Goal: Communication & Community: Ask a question

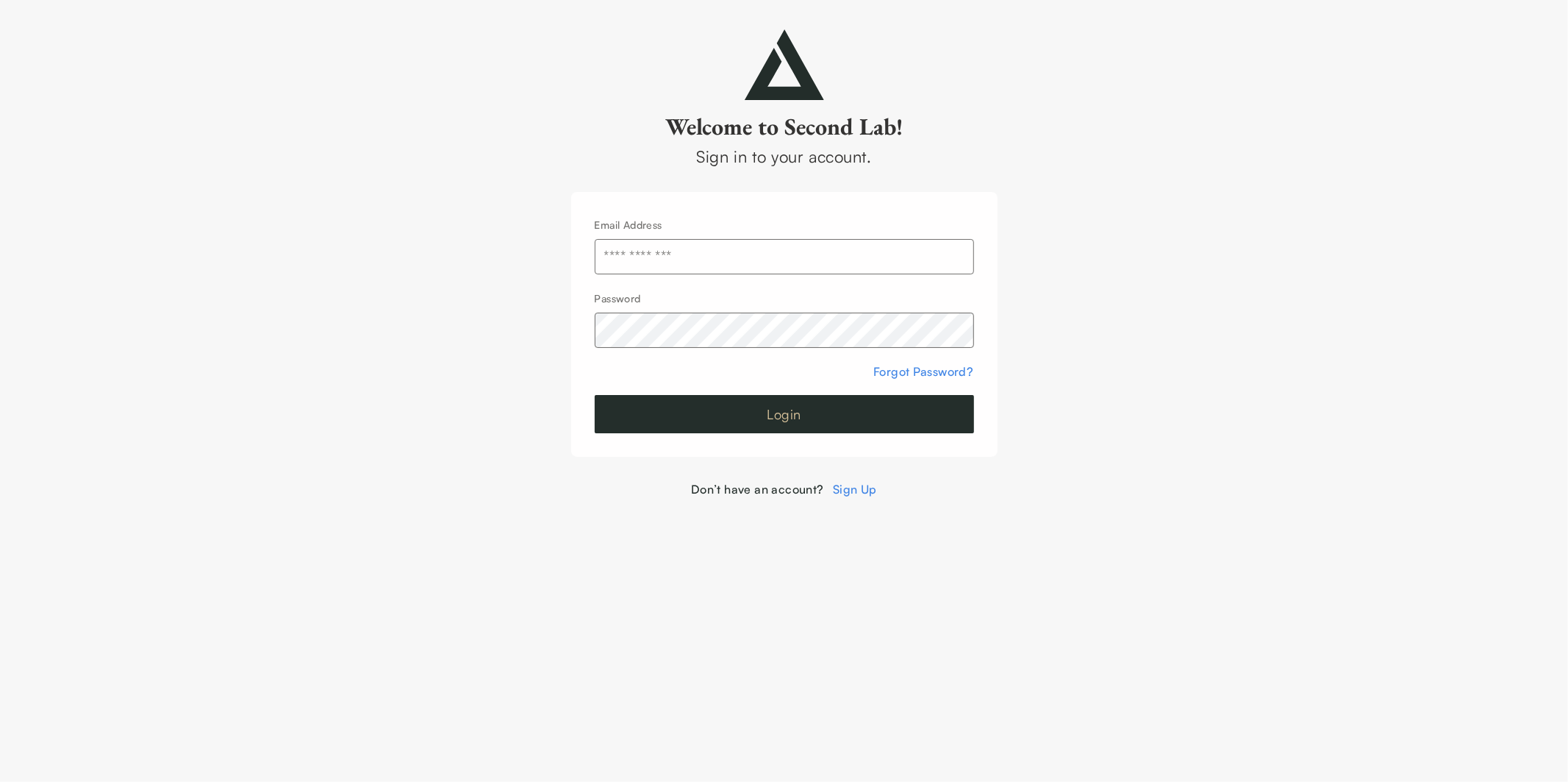
type input "**********"
click at [782, 420] on button "Login" at bounding box center [785, 414] width 379 height 38
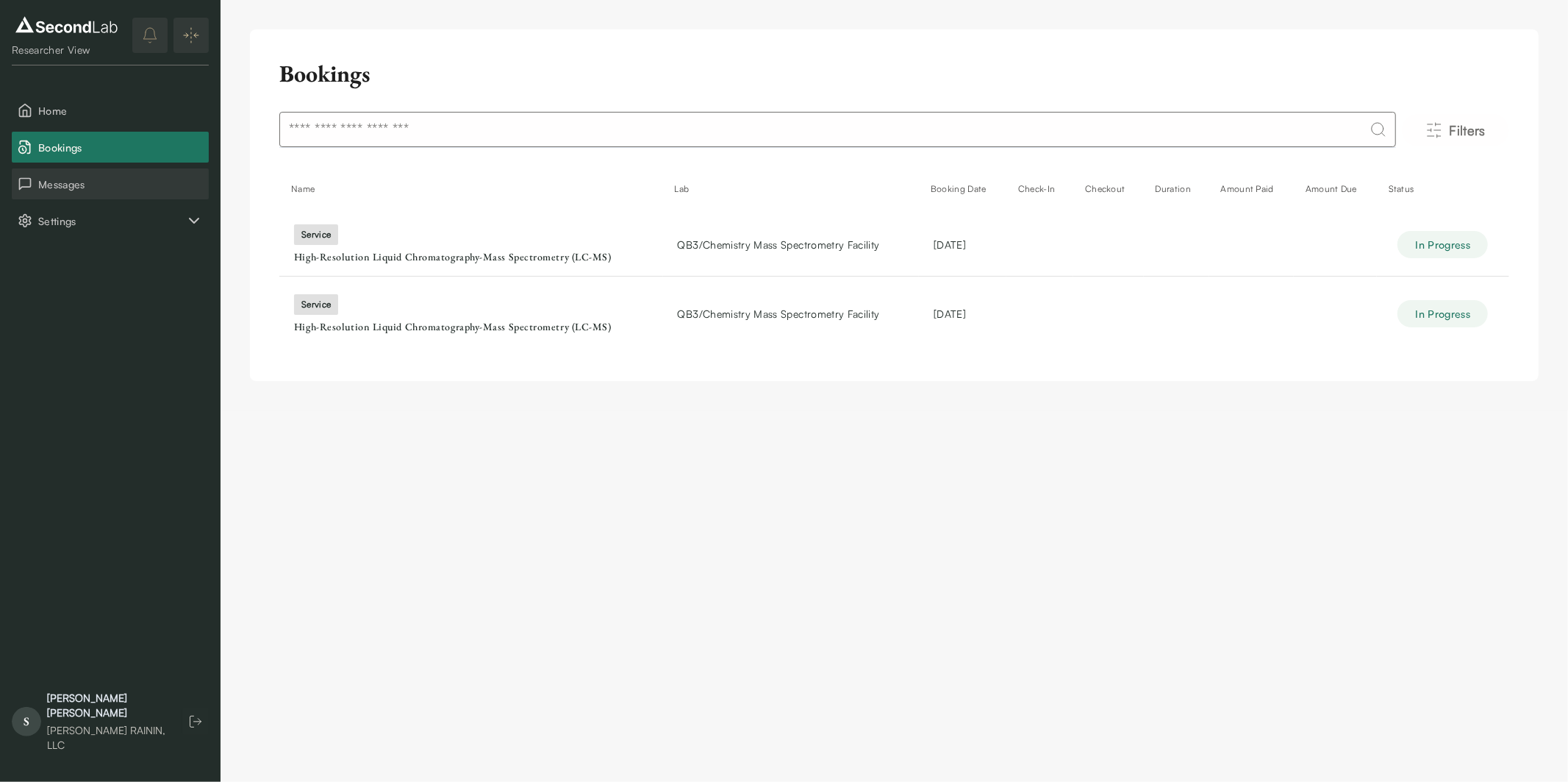
click at [123, 185] on span "Messages" at bounding box center [120, 184] width 164 height 16
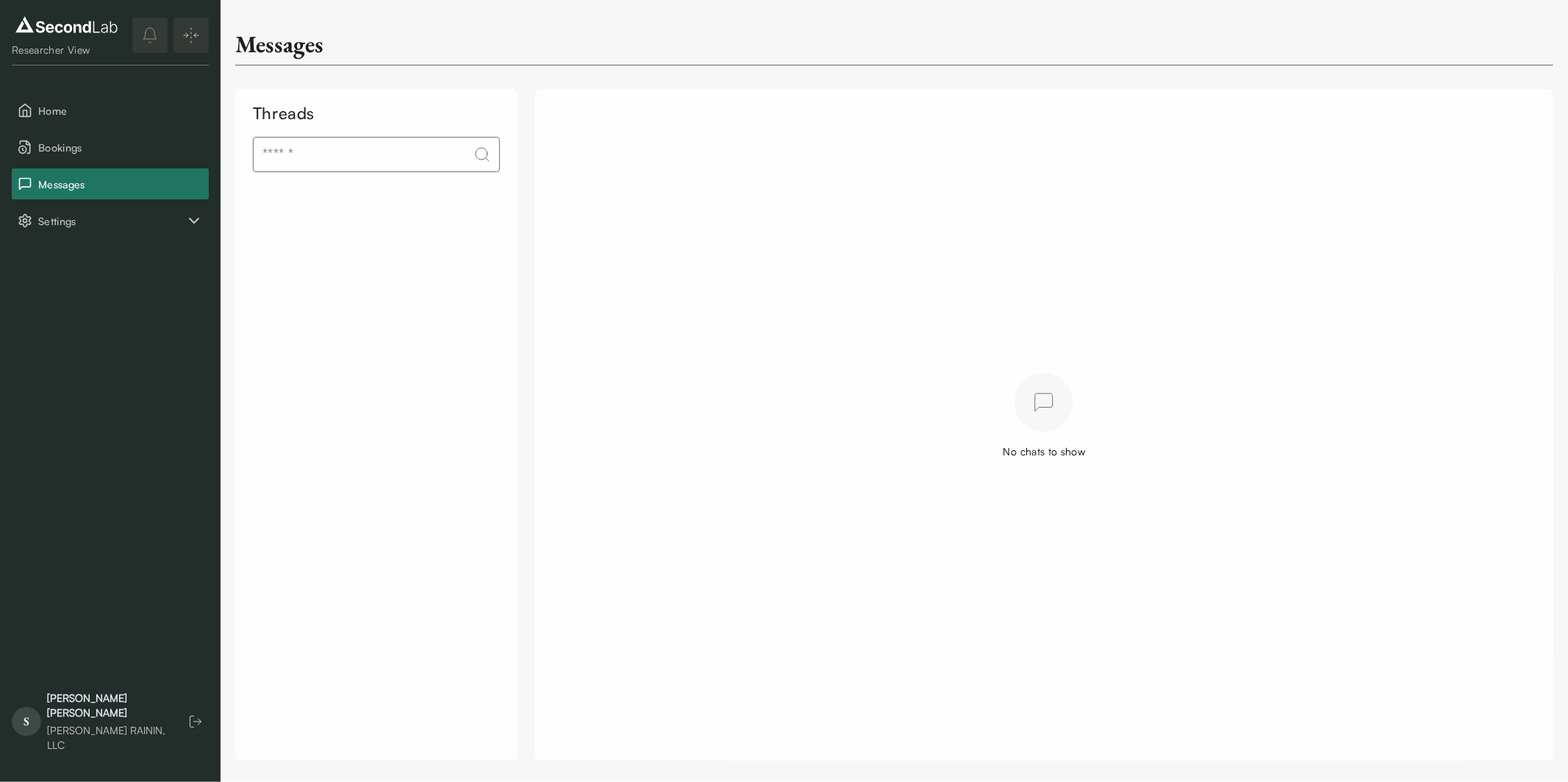
click at [1031, 416] on img at bounding box center [1044, 402] width 59 height 59
click at [419, 163] on input at bounding box center [376, 154] width 247 height 35
click at [1032, 453] on div "No chats to show" at bounding box center [1044, 451] width 83 height 16
click at [195, 218] on icon "Settings" at bounding box center [194, 221] width 18 height 18
click at [159, 180] on span "Messages" at bounding box center [120, 184] width 164 height 16
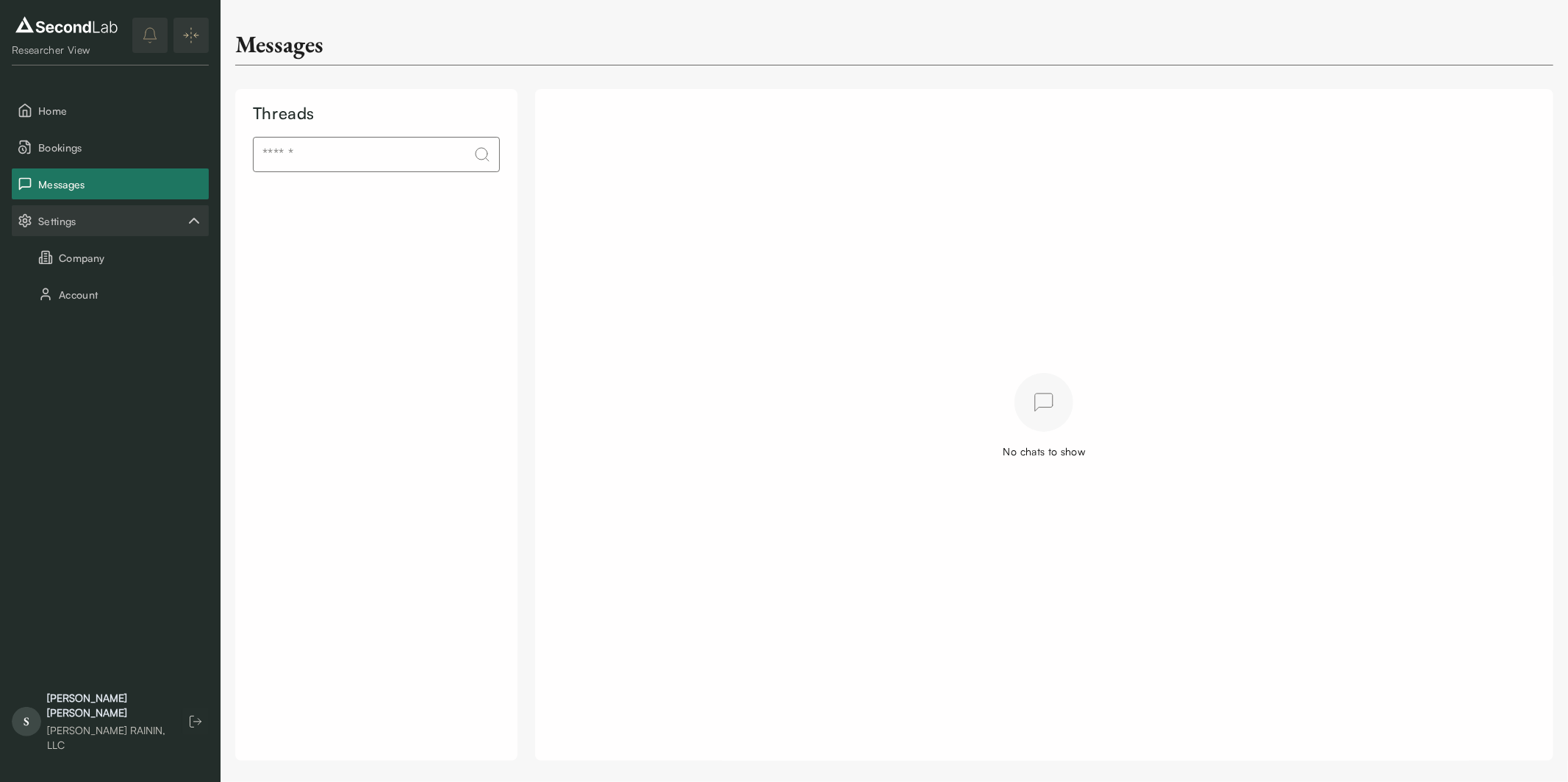
click at [391, 158] on input at bounding box center [376, 154] width 247 height 35
type input "***"
click at [82, 54] on div "Researcher View" at bounding box center [66, 50] width 109 height 15
click at [59, 54] on div "Researcher View" at bounding box center [66, 50] width 109 height 15
click at [145, 31] on icon "notifications" at bounding box center [150, 33] width 13 height 11
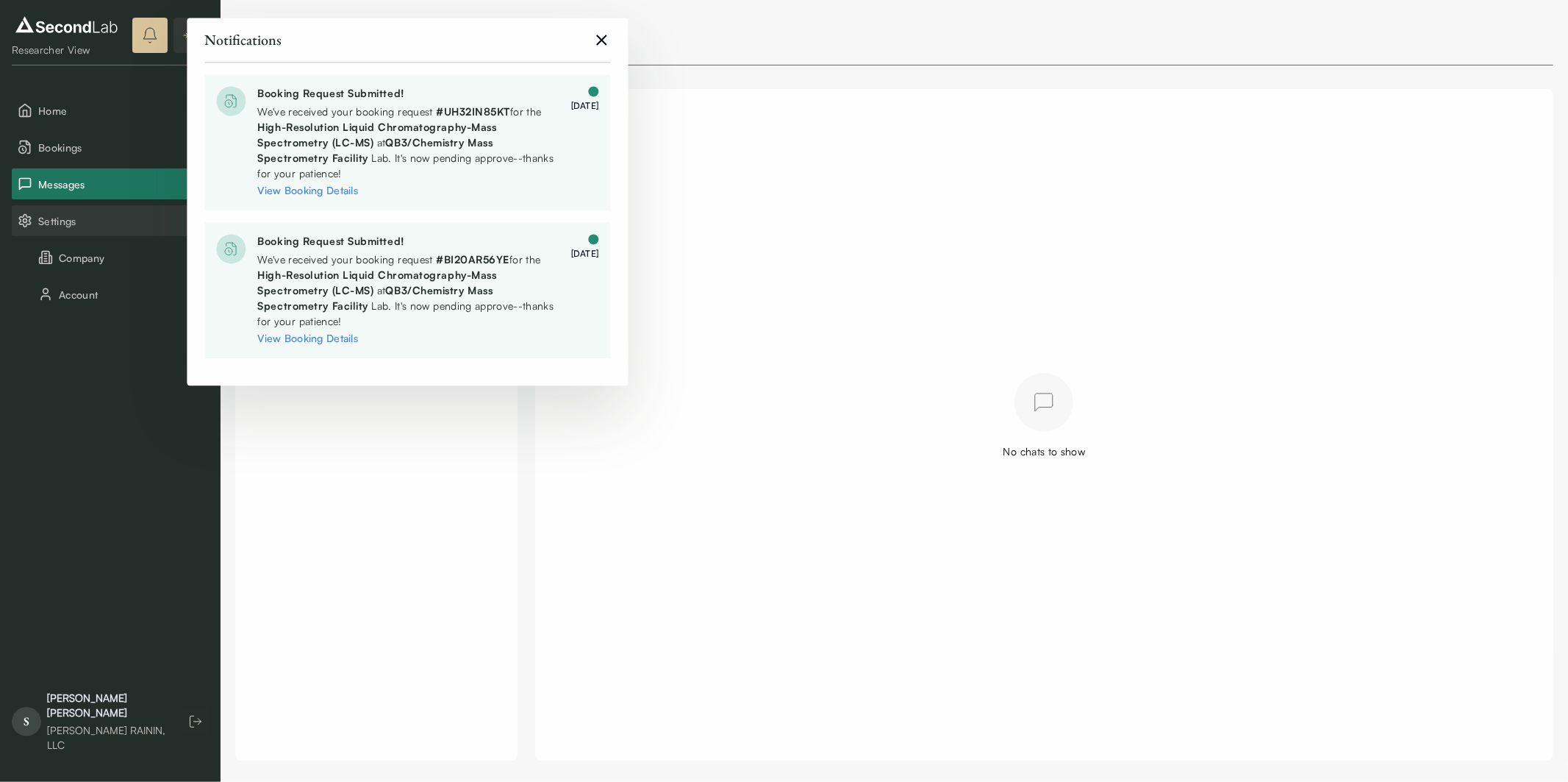
click at [344, 186] on link "View Booking Details" at bounding box center [307, 190] width 100 height 13
click at [598, 35] on icon "close" at bounding box center [602, 40] width 18 height 18
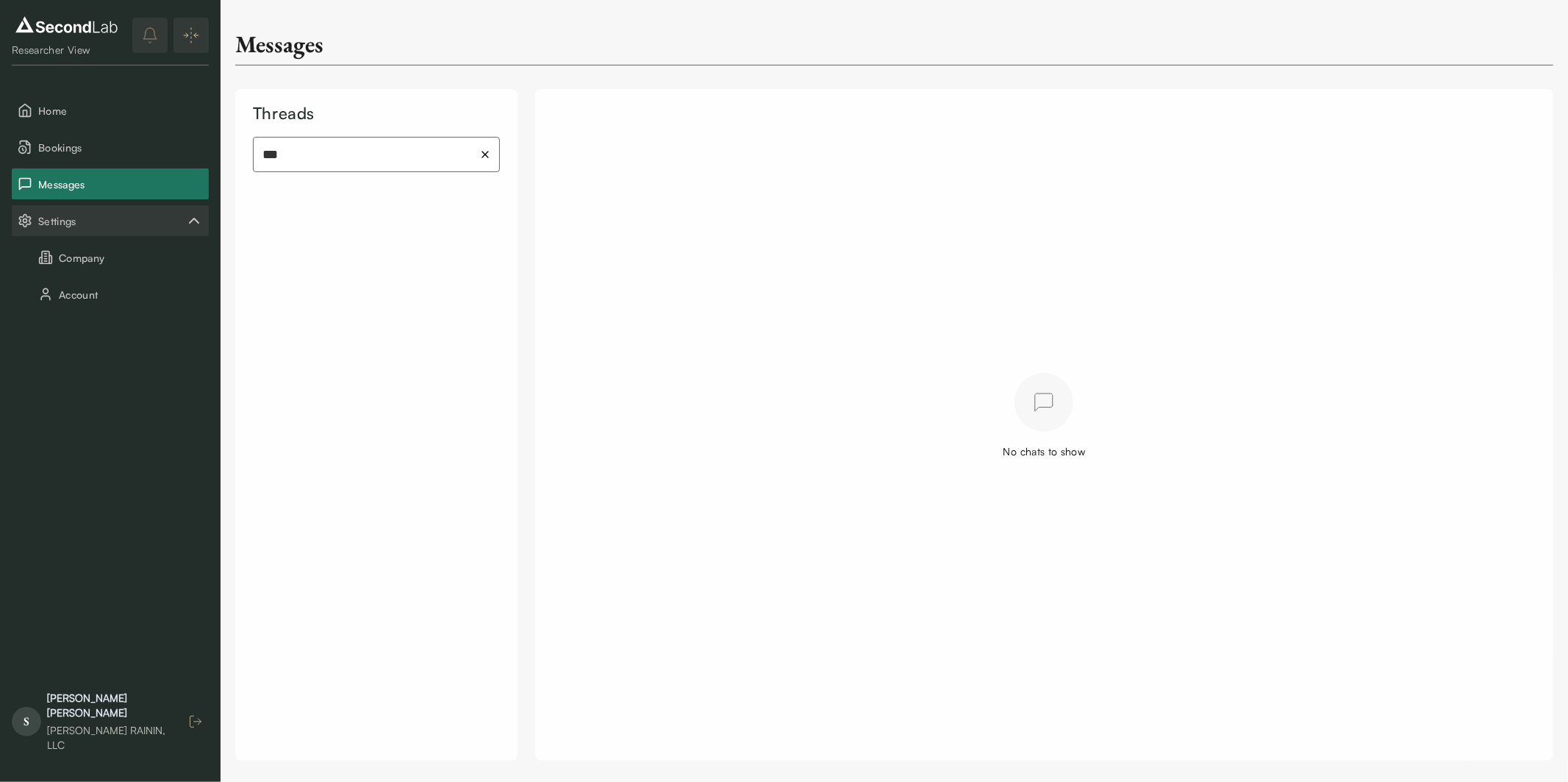
click at [193, 728] on icon "button" at bounding box center [196, 722] width 15 height 15
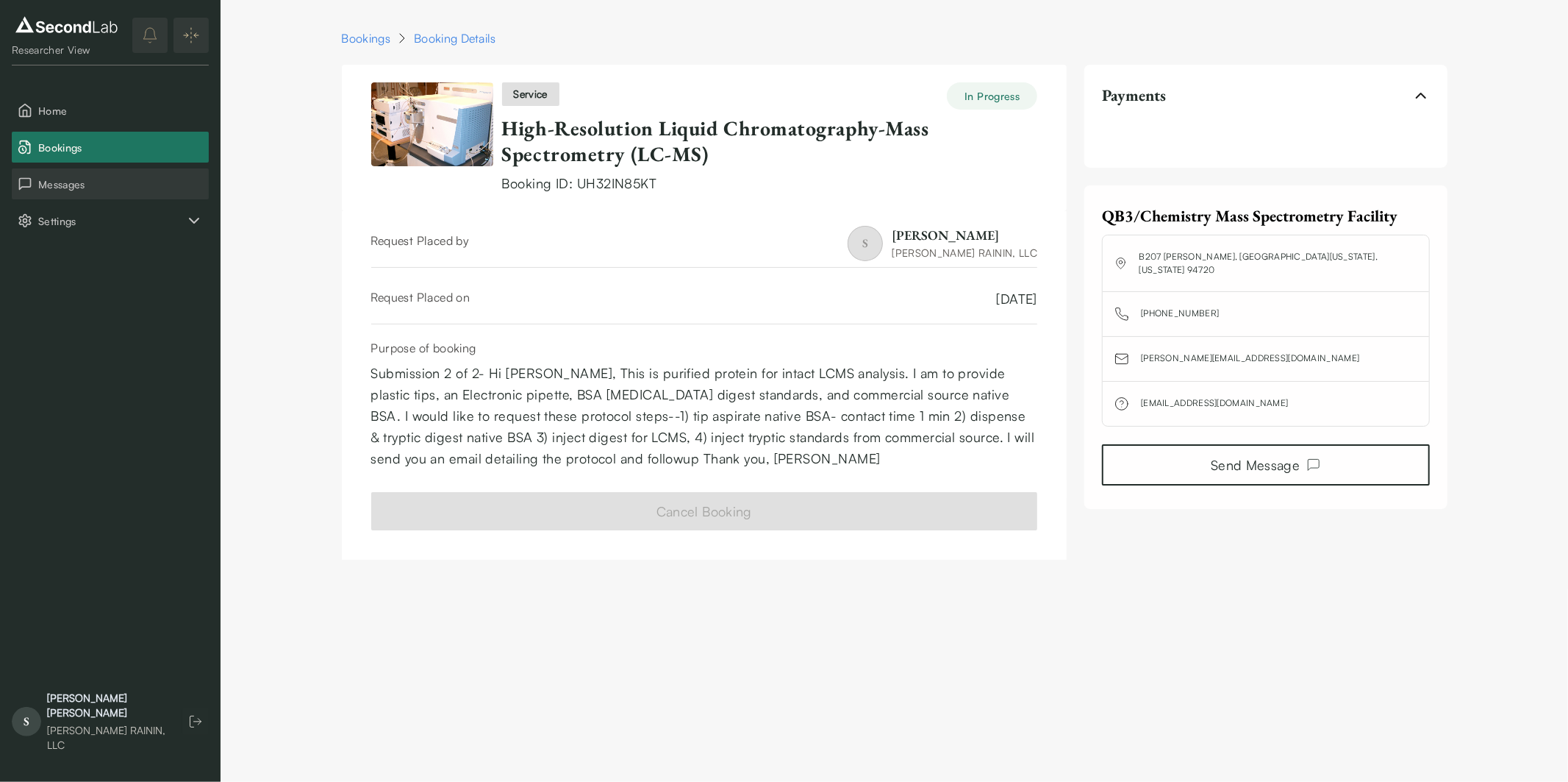
click at [100, 187] on span "Messages" at bounding box center [120, 184] width 164 height 16
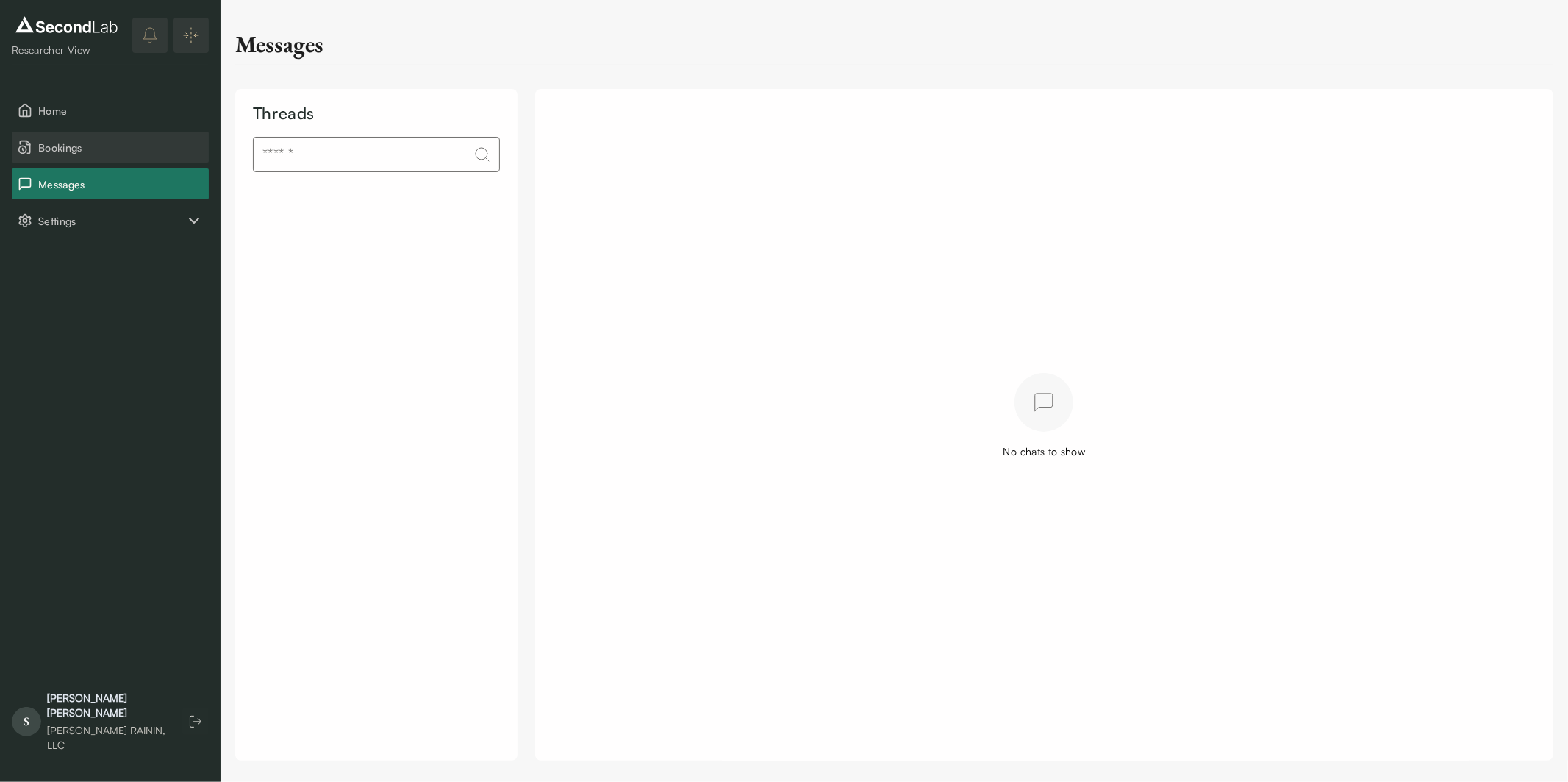
click at [90, 132] on button "Bookings" at bounding box center [110, 147] width 197 height 31
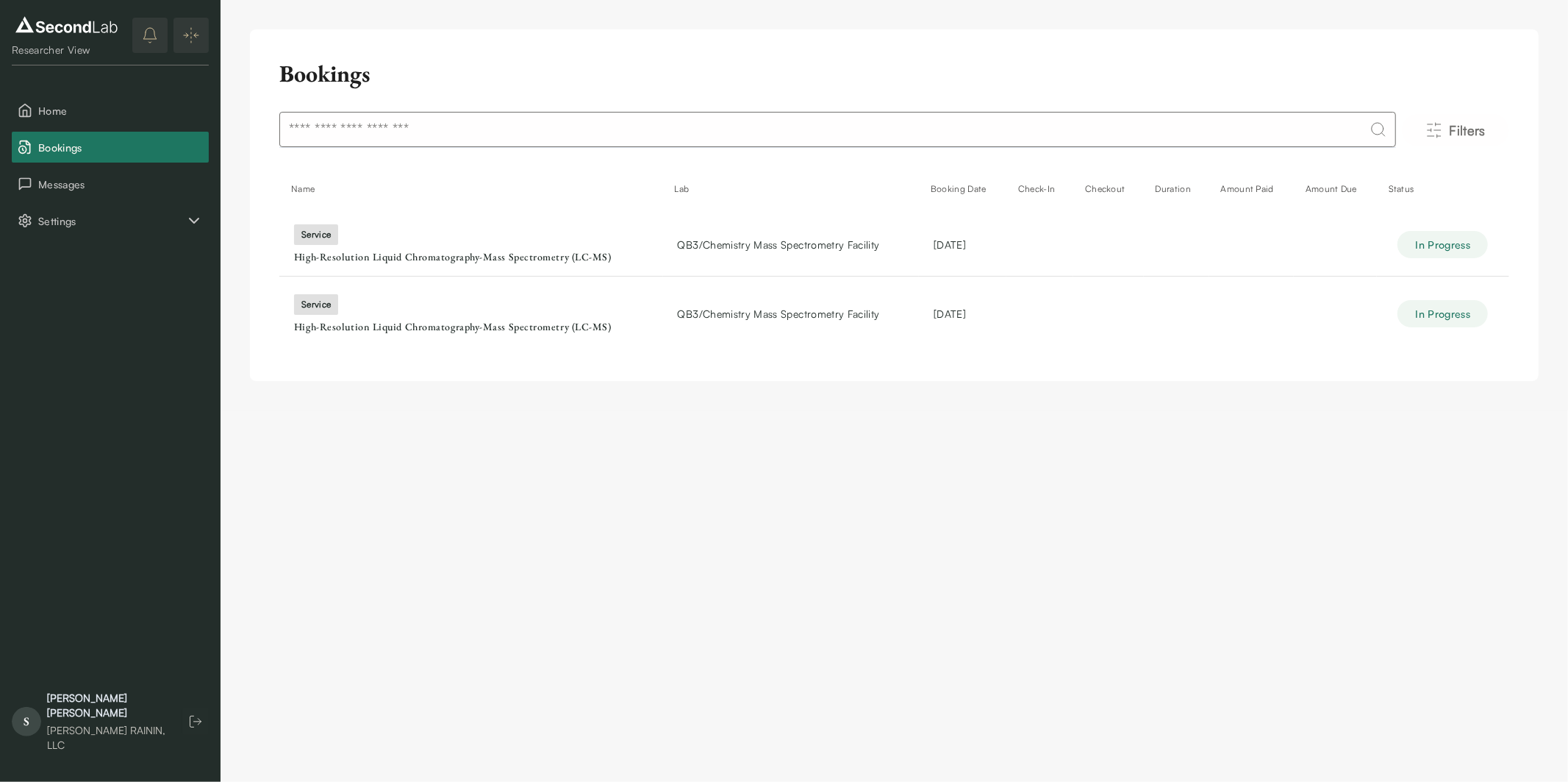
click at [152, 38] on icon "notifications" at bounding box center [150, 36] width 18 height 18
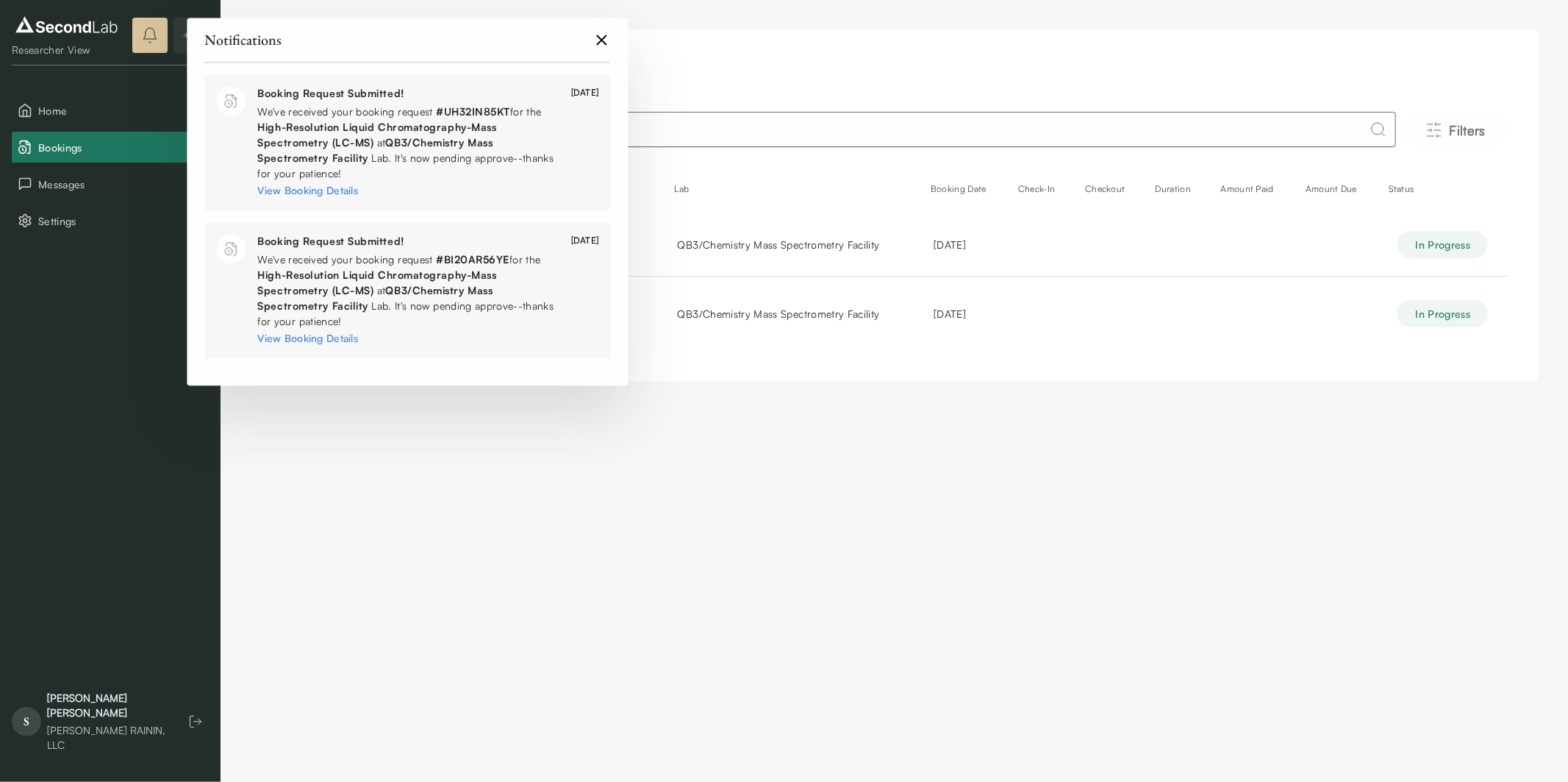
click at [604, 46] on icon "close" at bounding box center [602, 40] width 18 height 18
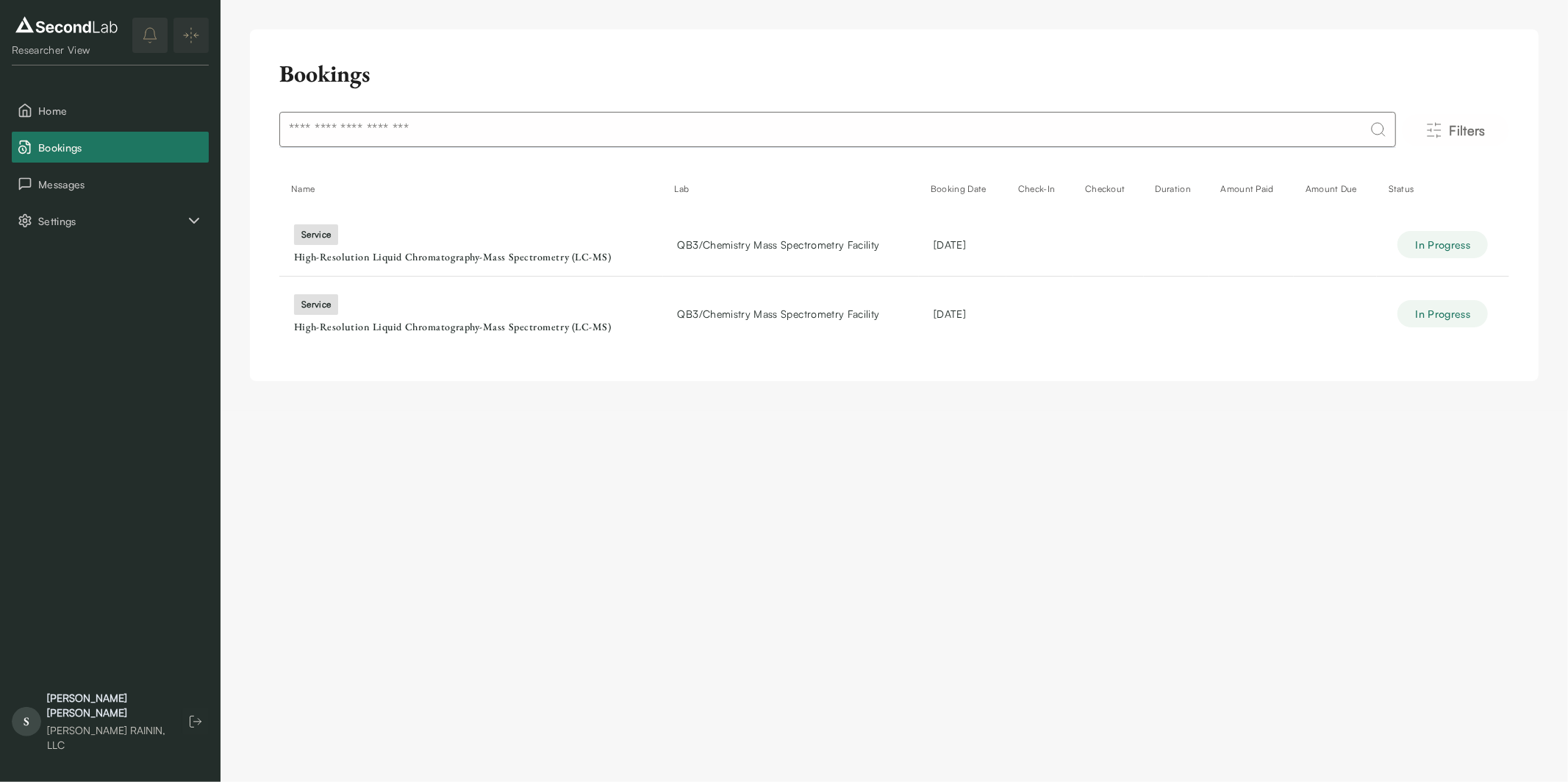
click at [195, 34] on img "Expand/Collapse sidebar" at bounding box center [191, 36] width 18 height 18
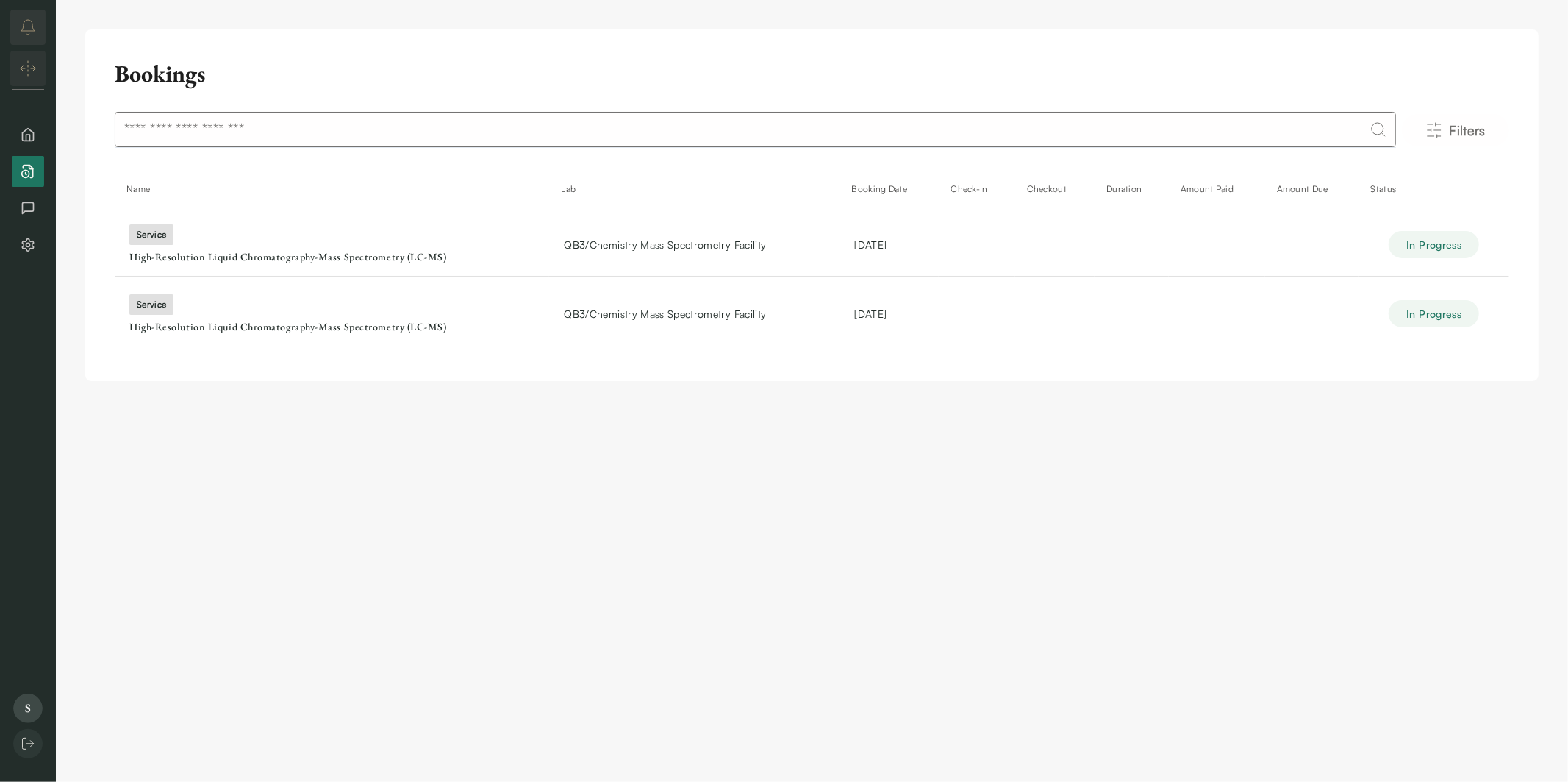
click at [22, 61] on img "Expand/Collapse sidebar" at bounding box center [28, 68] width 18 height 18
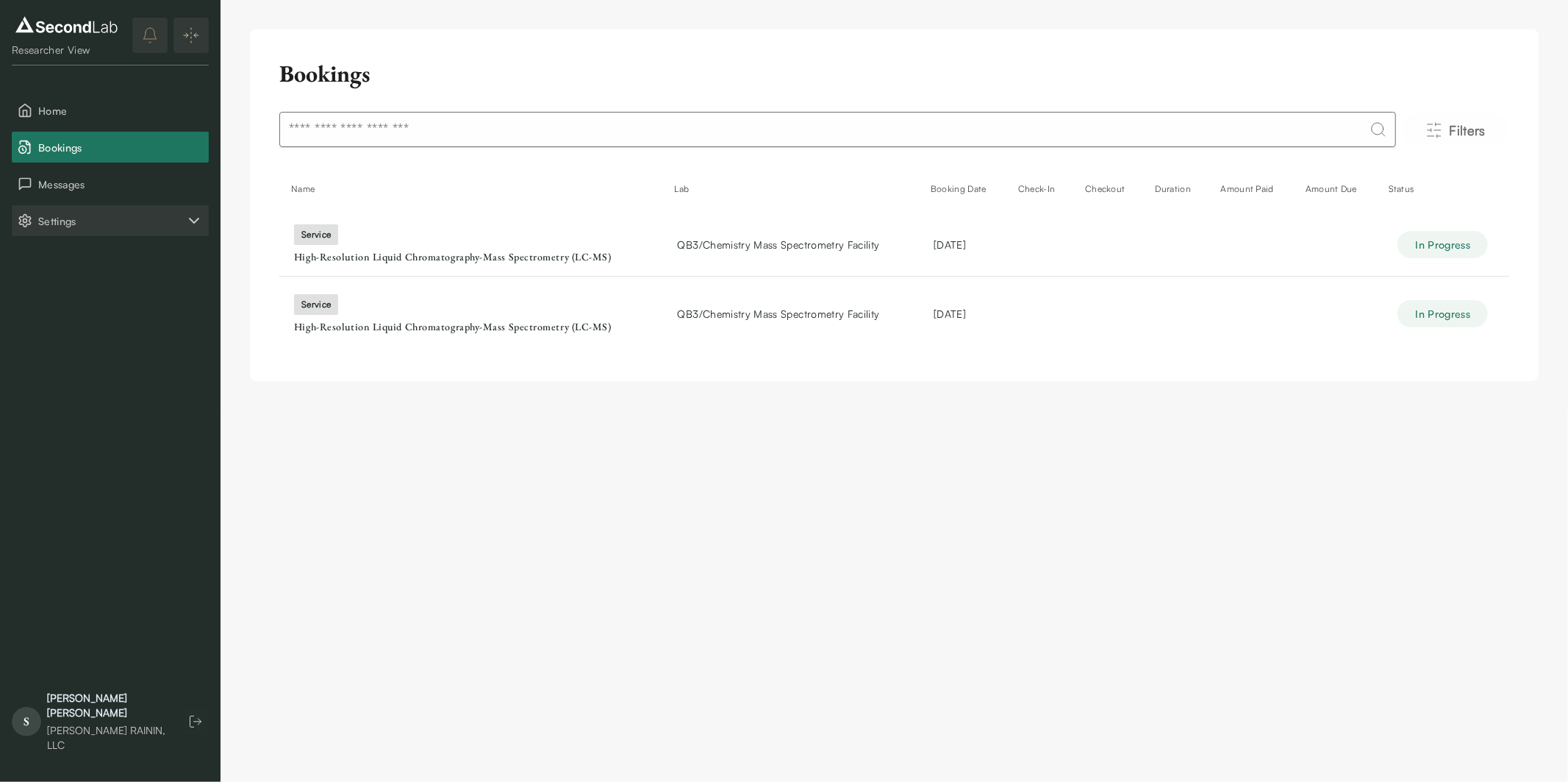
click at [123, 214] on span "Settings" at bounding box center [112, 221] width 147 height 16
